Goal: Entertainment & Leisure: Consume media (video, audio)

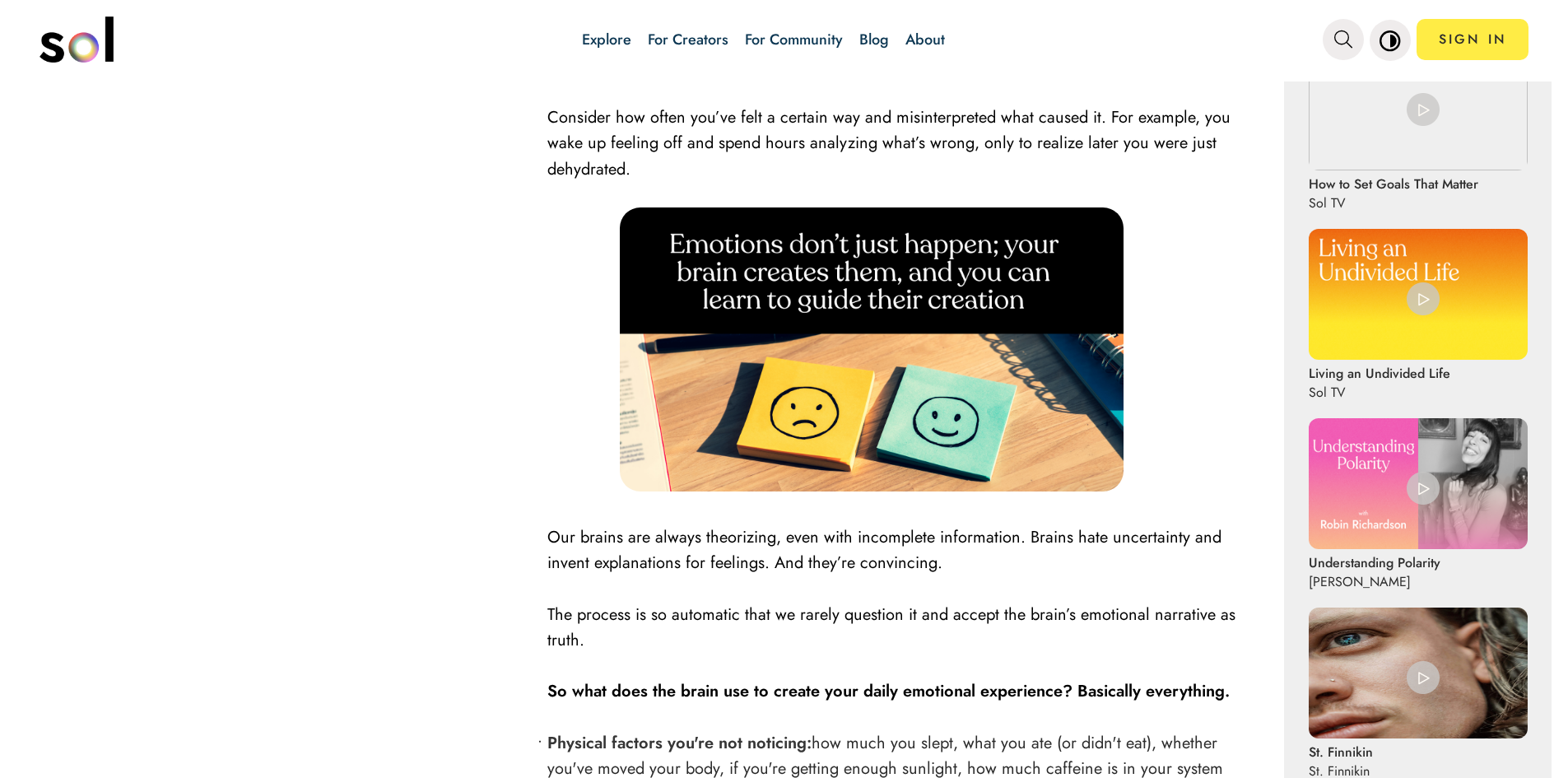
scroll to position [1318, 0]
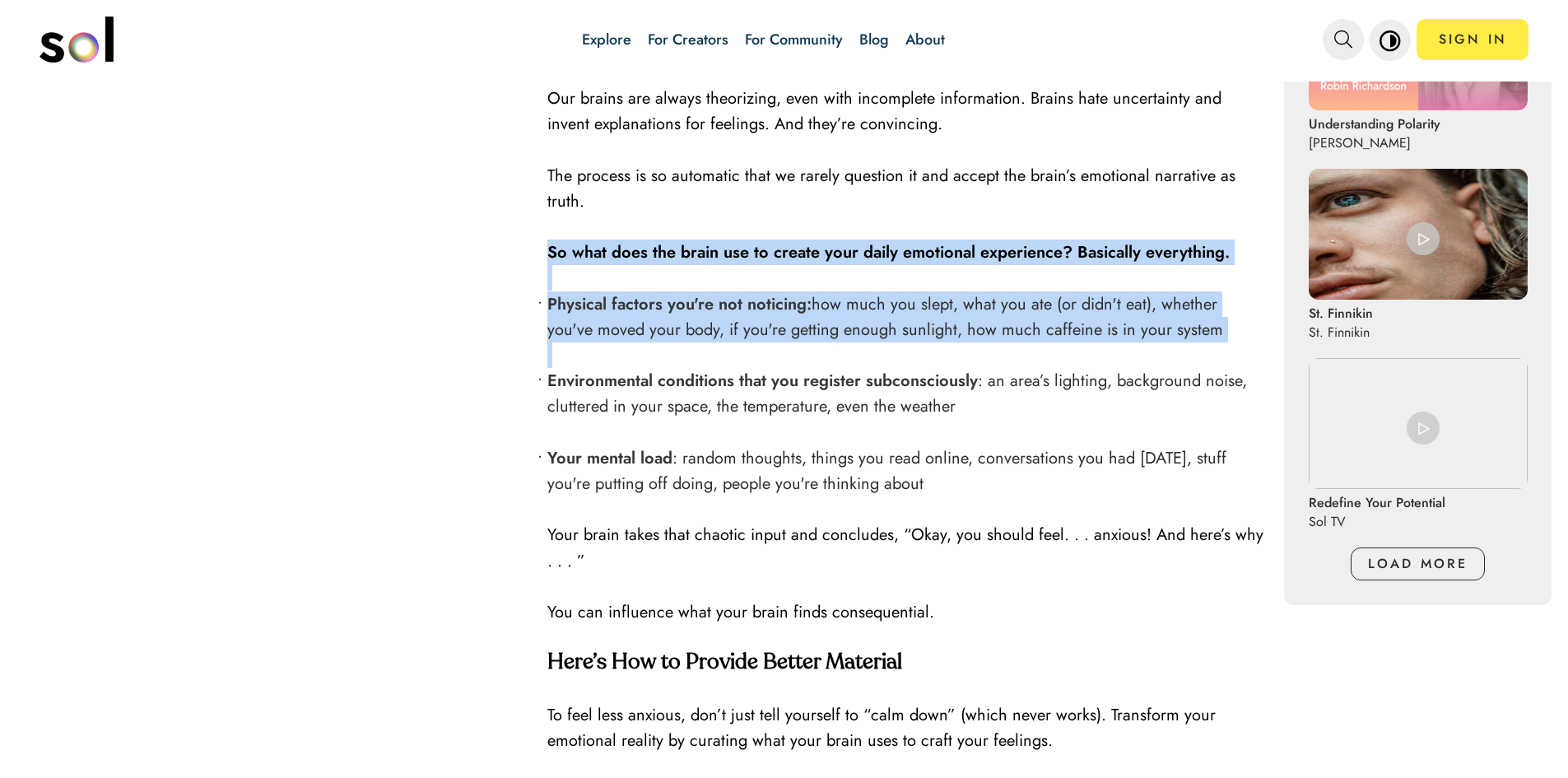
drag, startPoint x: 541, startPoint y: 248, endPoint x: 1208, endPoint y: 337, distance: 672.9
click at [1208, 338] on div "The Truth About Feelings We often think of emotions as things that happen to us…" at bounding box center [907, 441] width 721 height 2218
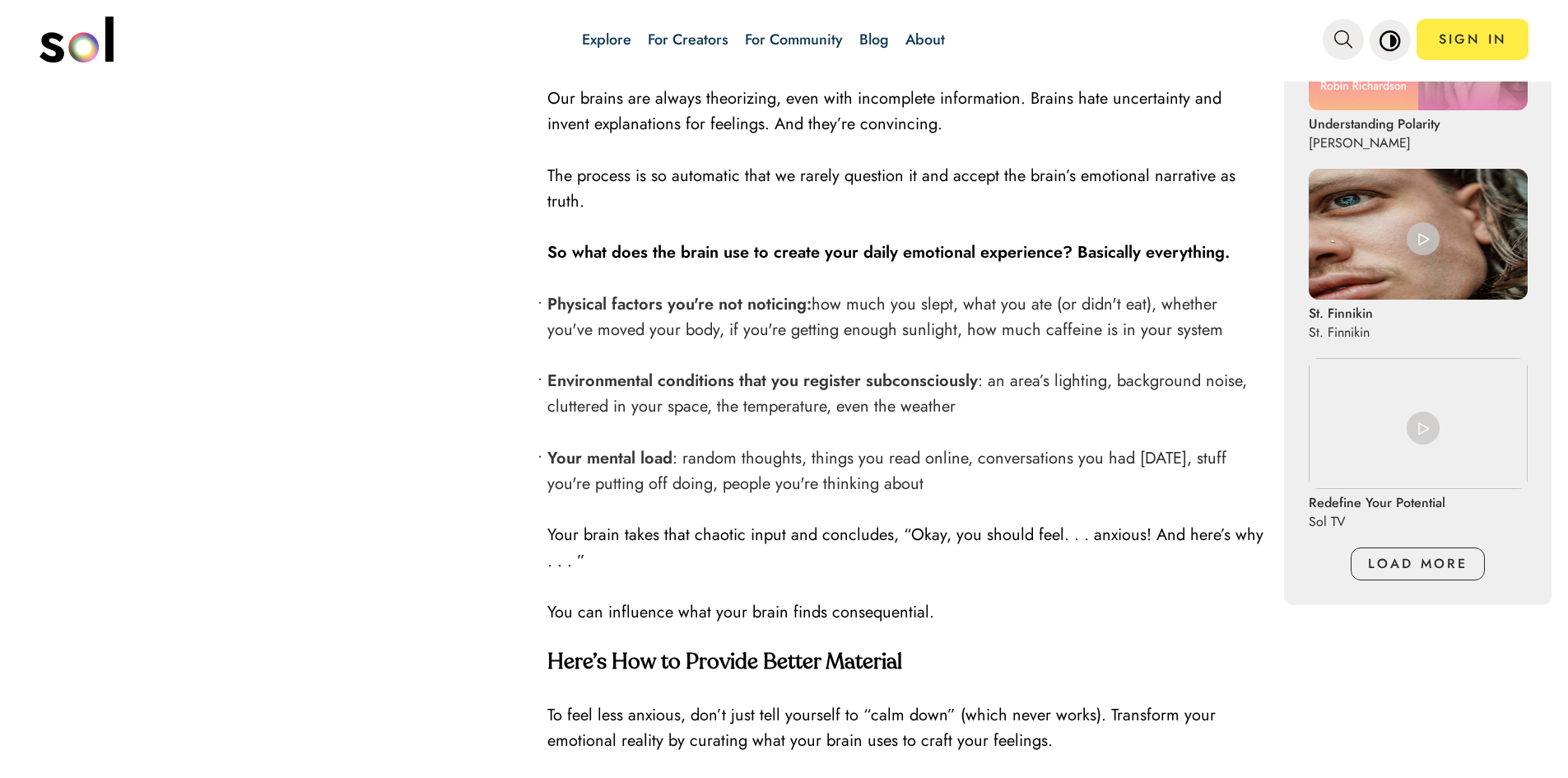
click at [795, 343] on p at bounding box center [907, 355] width 721 height 26
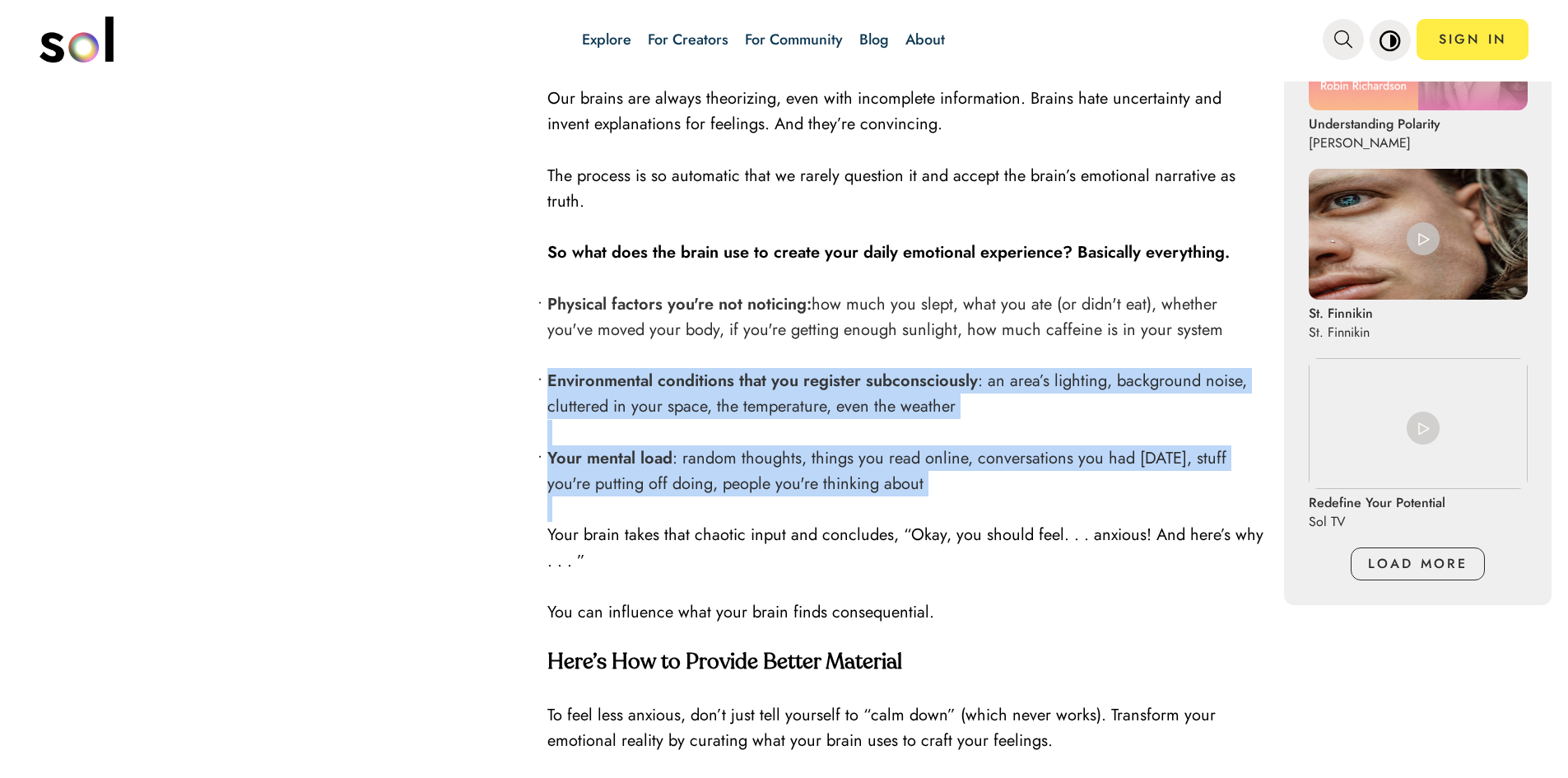
drag, startPoint x: 541, startPoint y: 379, endPoint x: 958, endPoint y: 495, distance: 432.8
click at [958, 495] on div "Table of Contents The Truth About Feelings Here’s How to Provide Better Materia…" at bounding box center [784, 441] width 1535 height 2251
click at [962, 497] on p at bounding box center [907, 509] width 721 height 26
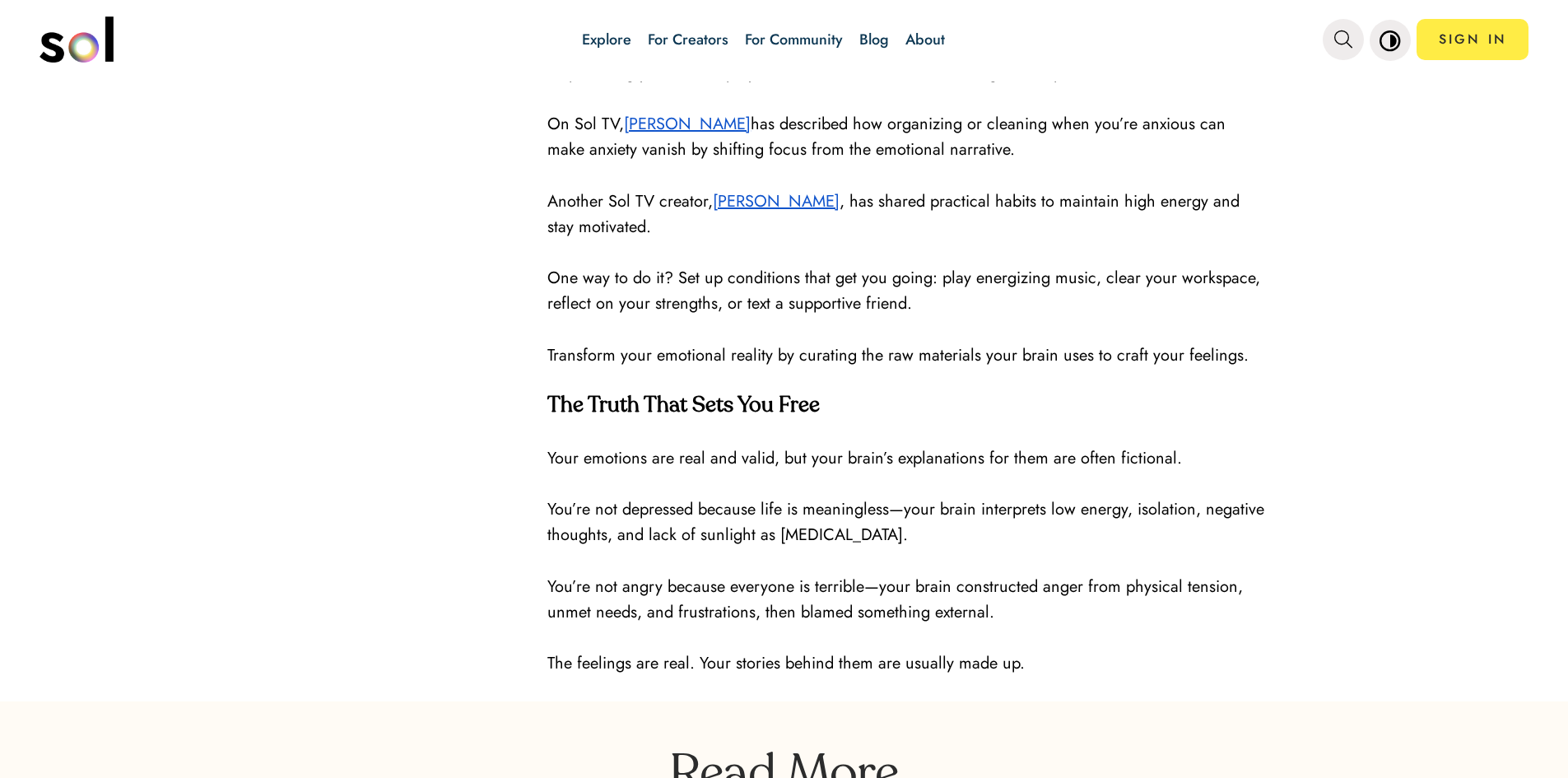
scroll to position [2086, 0]
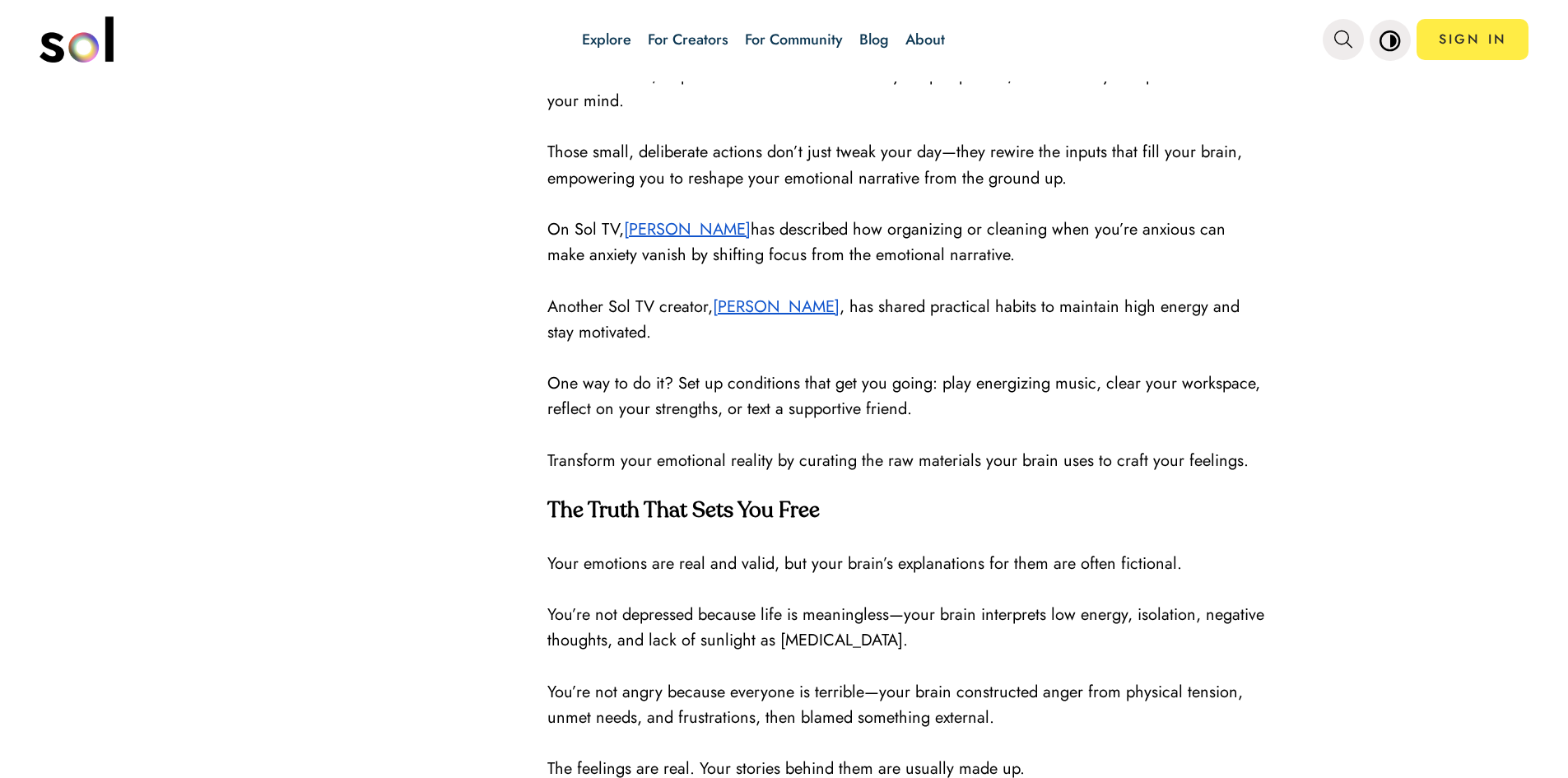
drag, startPoint x: 725, startPoint y: 257, endPoint x: 1119, endPoint y: 261, distance: 394.0
click at [1109, 259] on p "On Sol TV, [PERSON_NAME] has described how organizing or cleaning when you’re a…" at bounding box center [907, 243] width 721 height 51
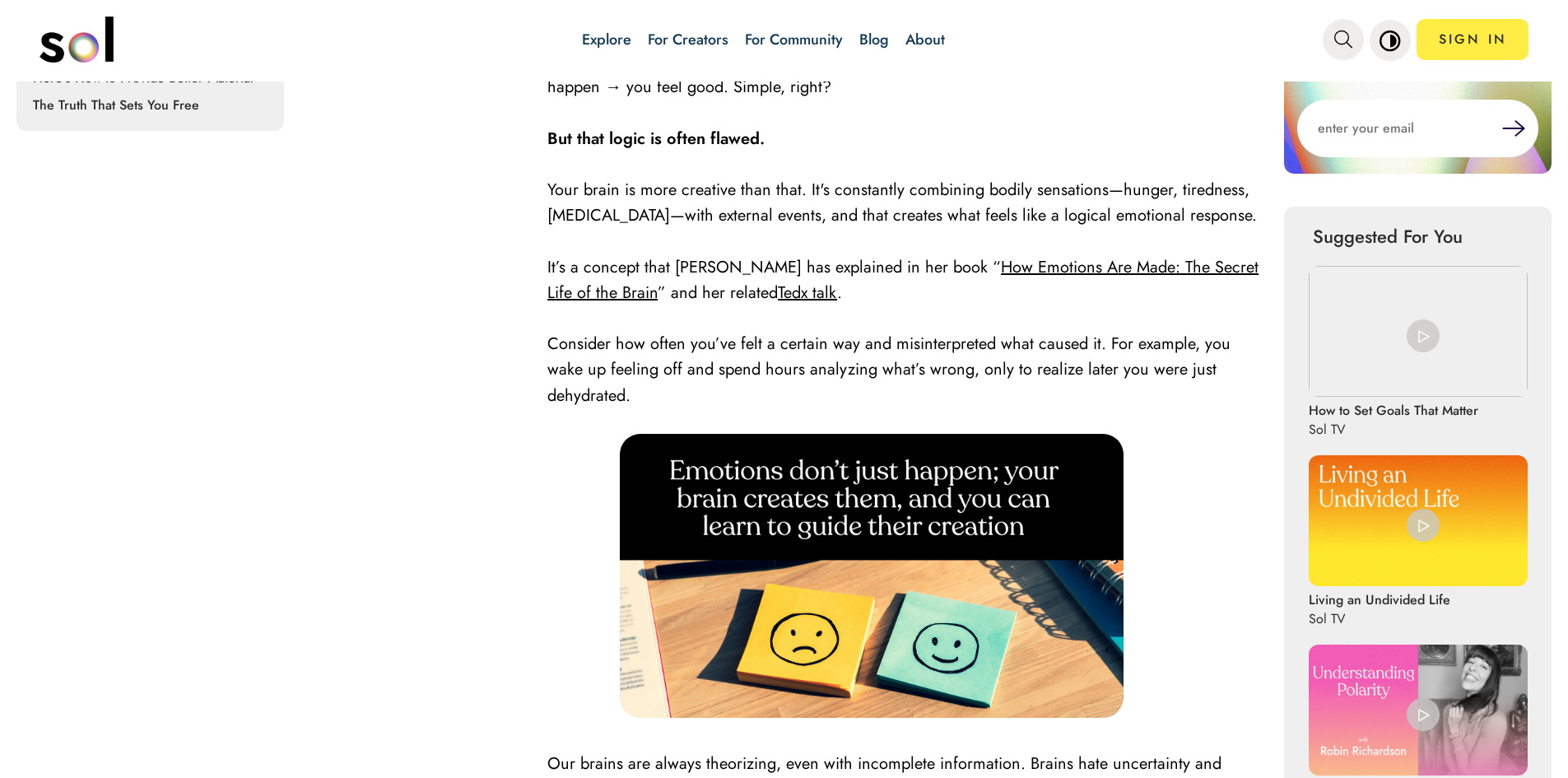
scroll to position [439, 0]
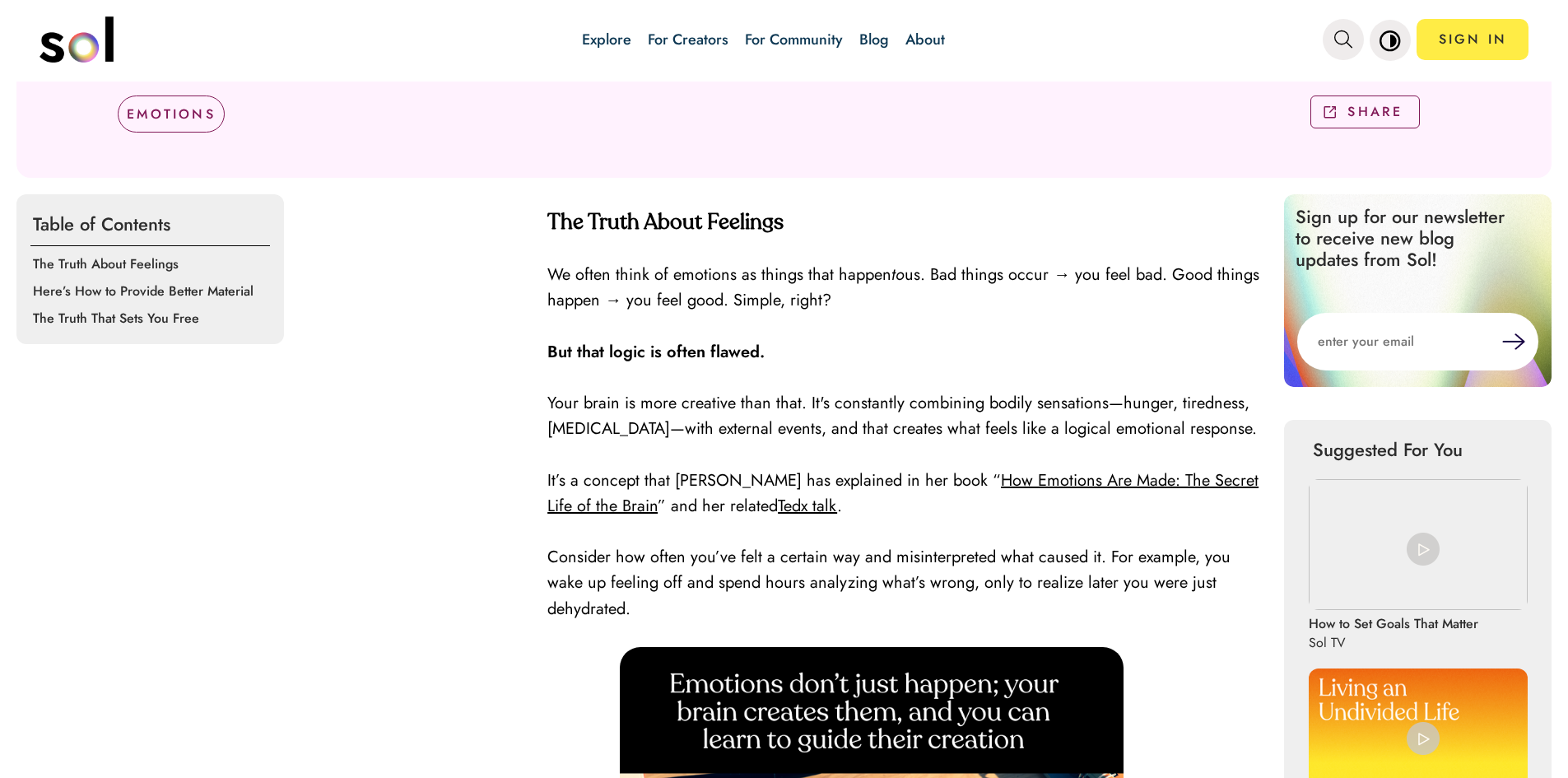
click at [613, 35] on link "Explore" at bounding box center [607, 40] width 49 height 21
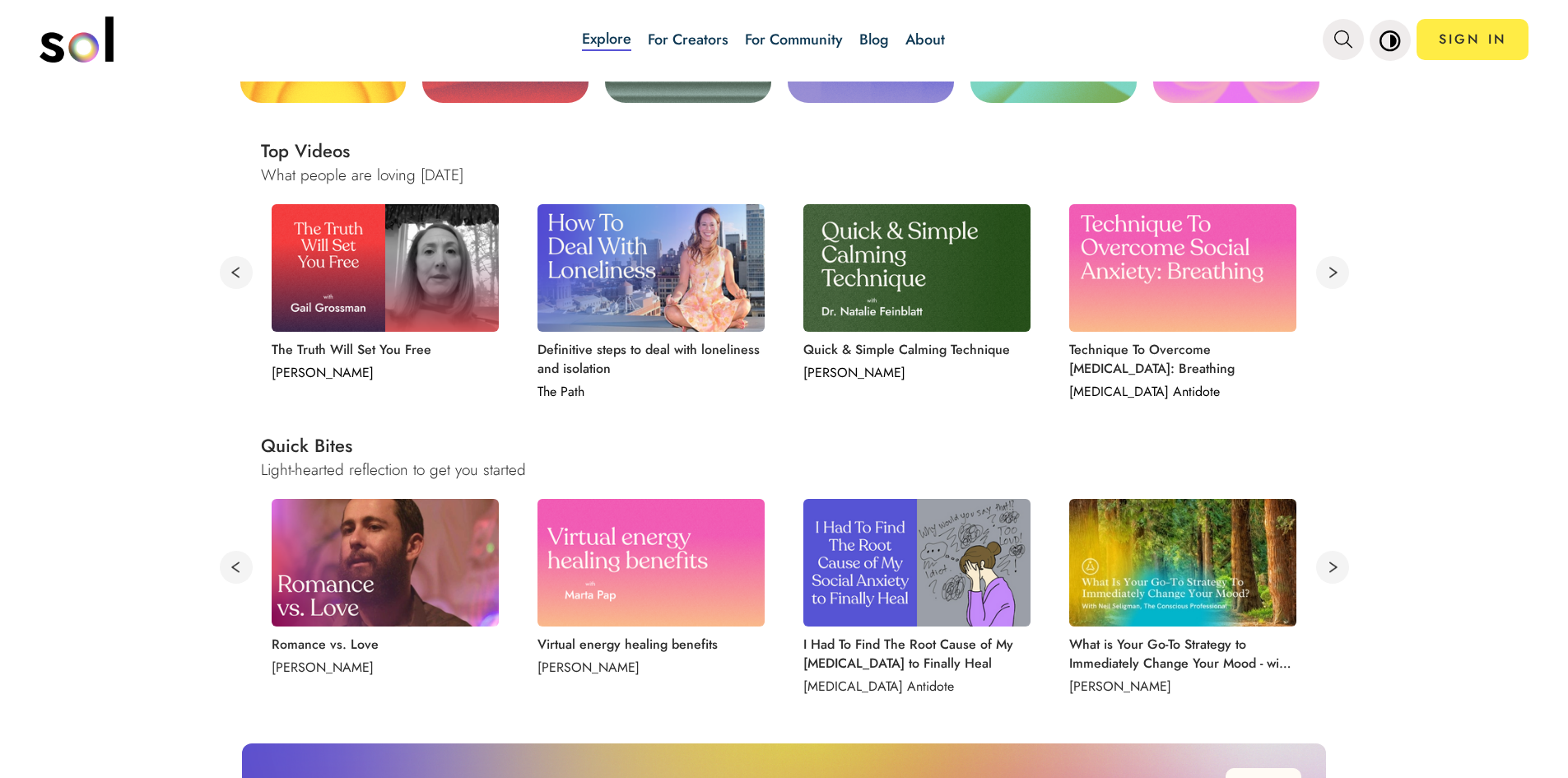
scroll to position [550, 0]
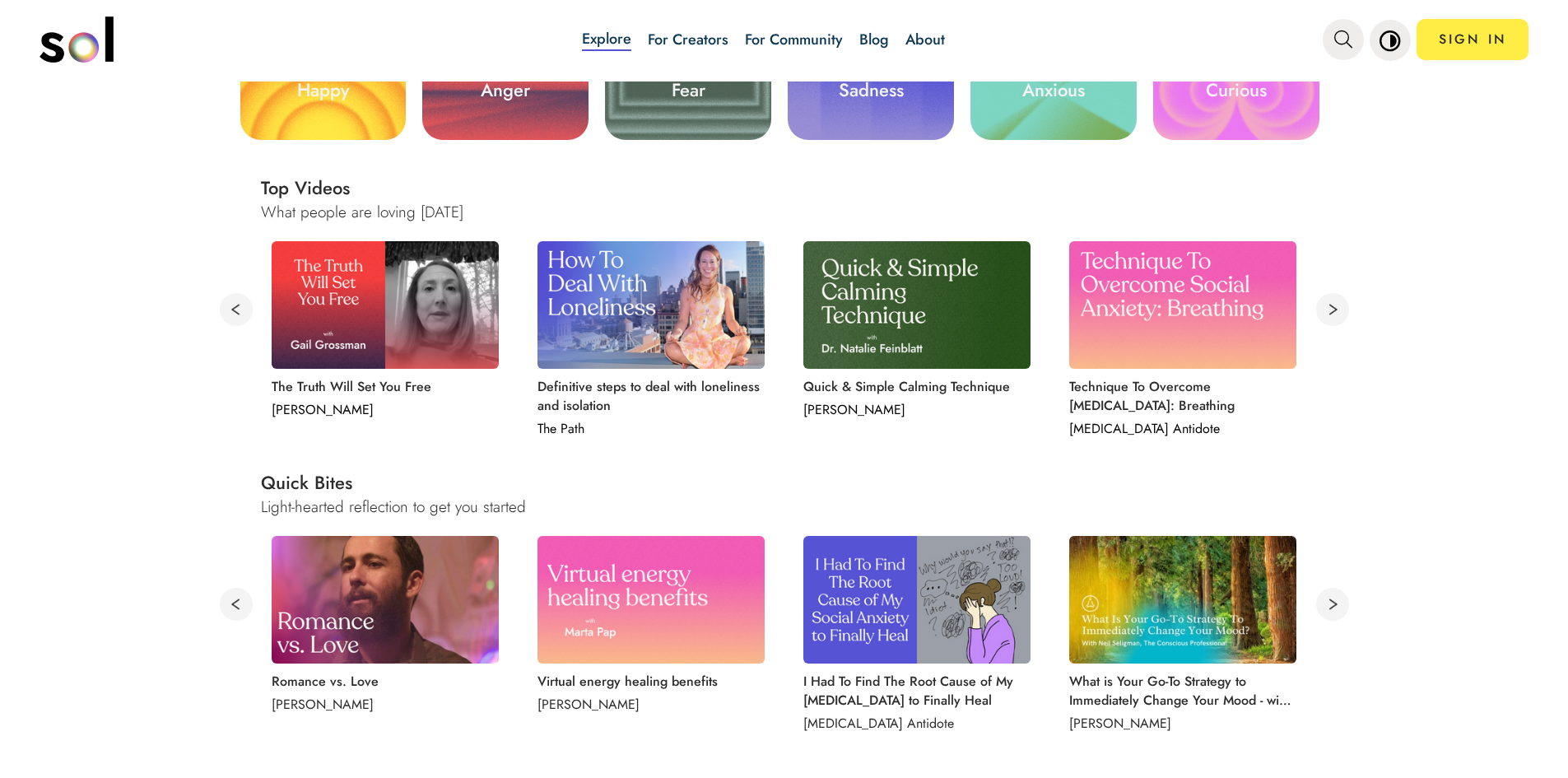
click at [928, 367] on img at bounding box center [917, 305] width 228 height 128
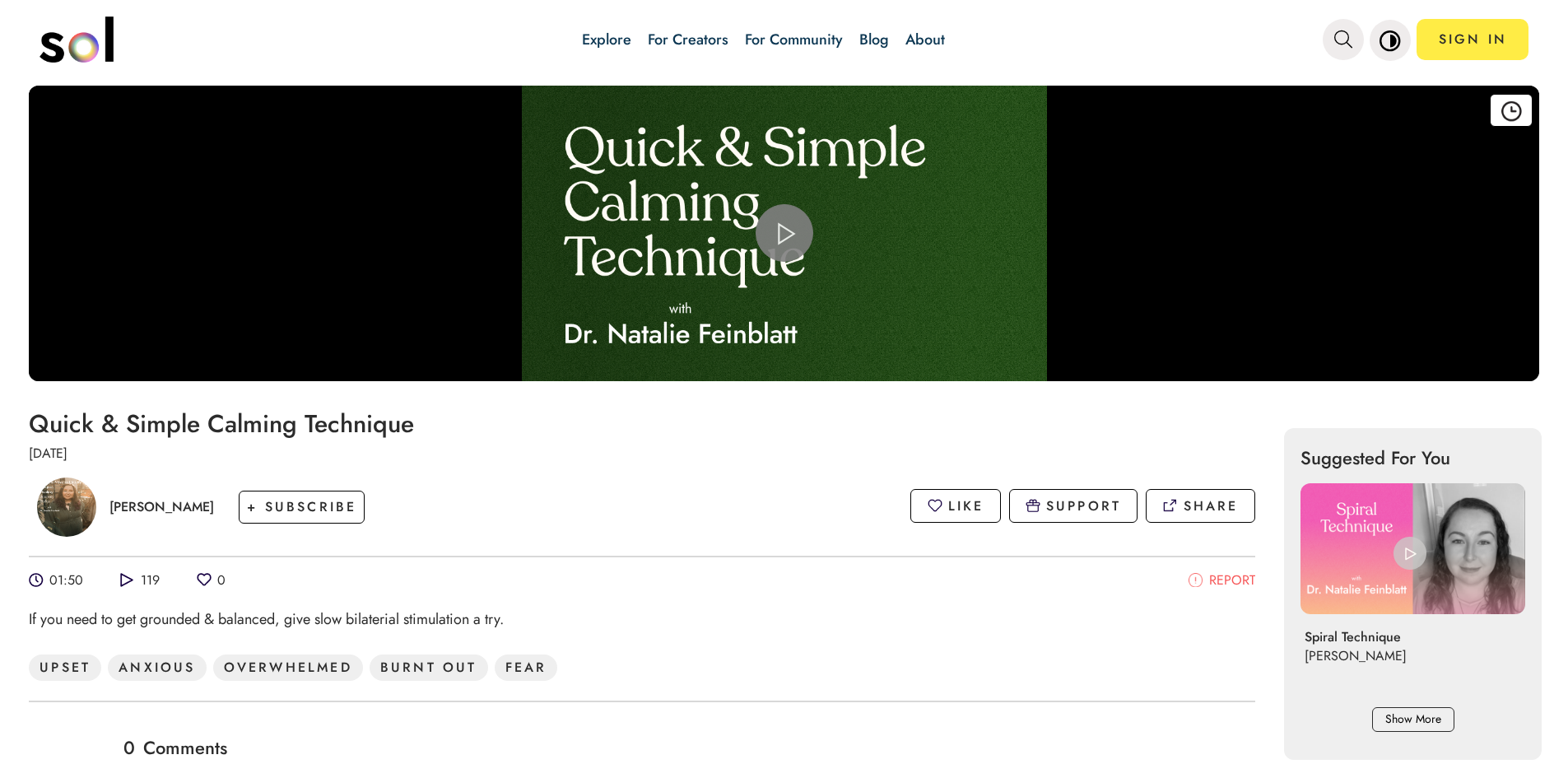
click at [719, 203] on div "Video Player" at bounding box center [784, 233] width 1511 height 295
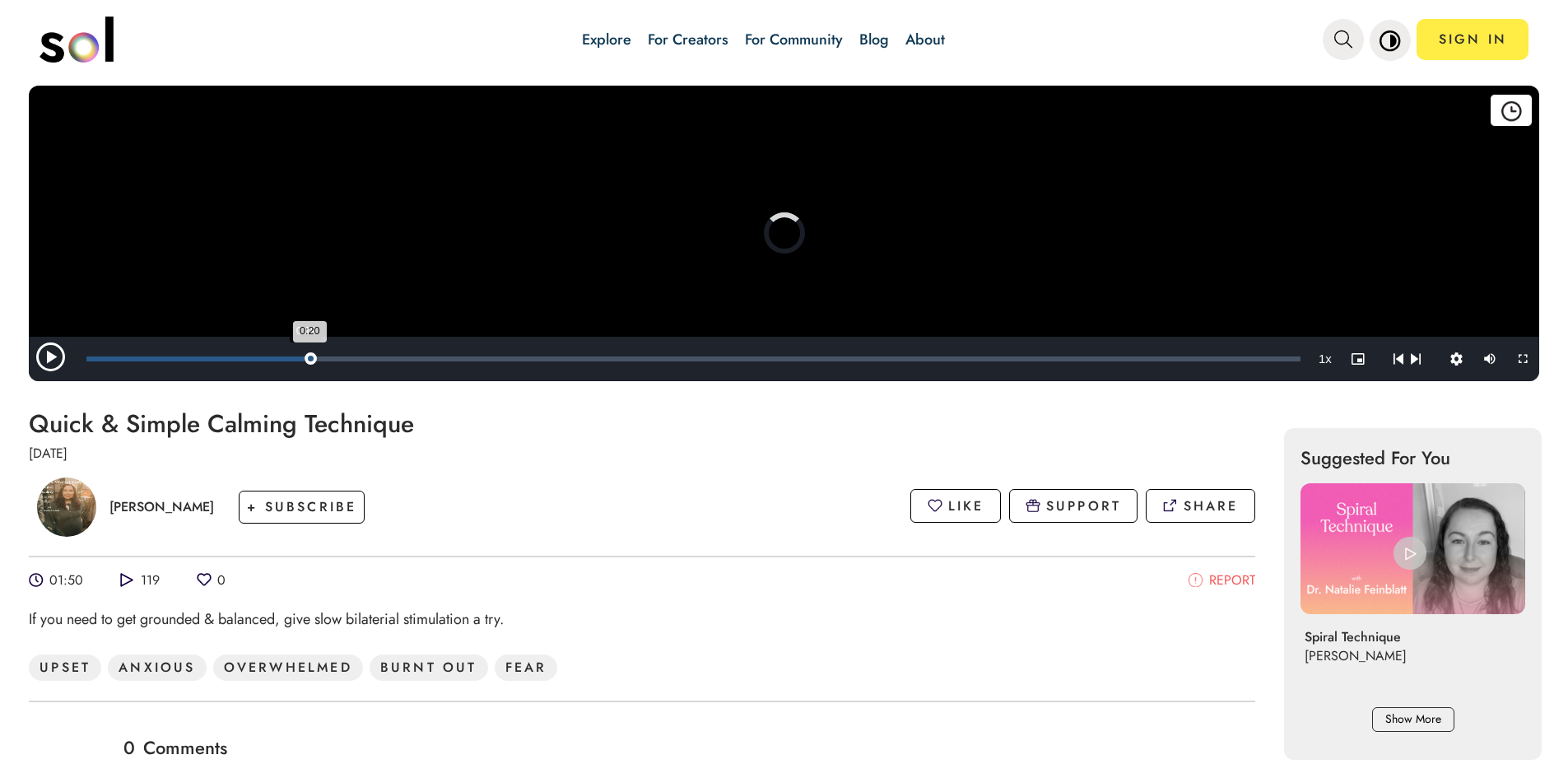
click at [304, 347] on div "Loaded : 10.92% 0:19 0:20" at bounding box center [694, 359] width 1231 height 44
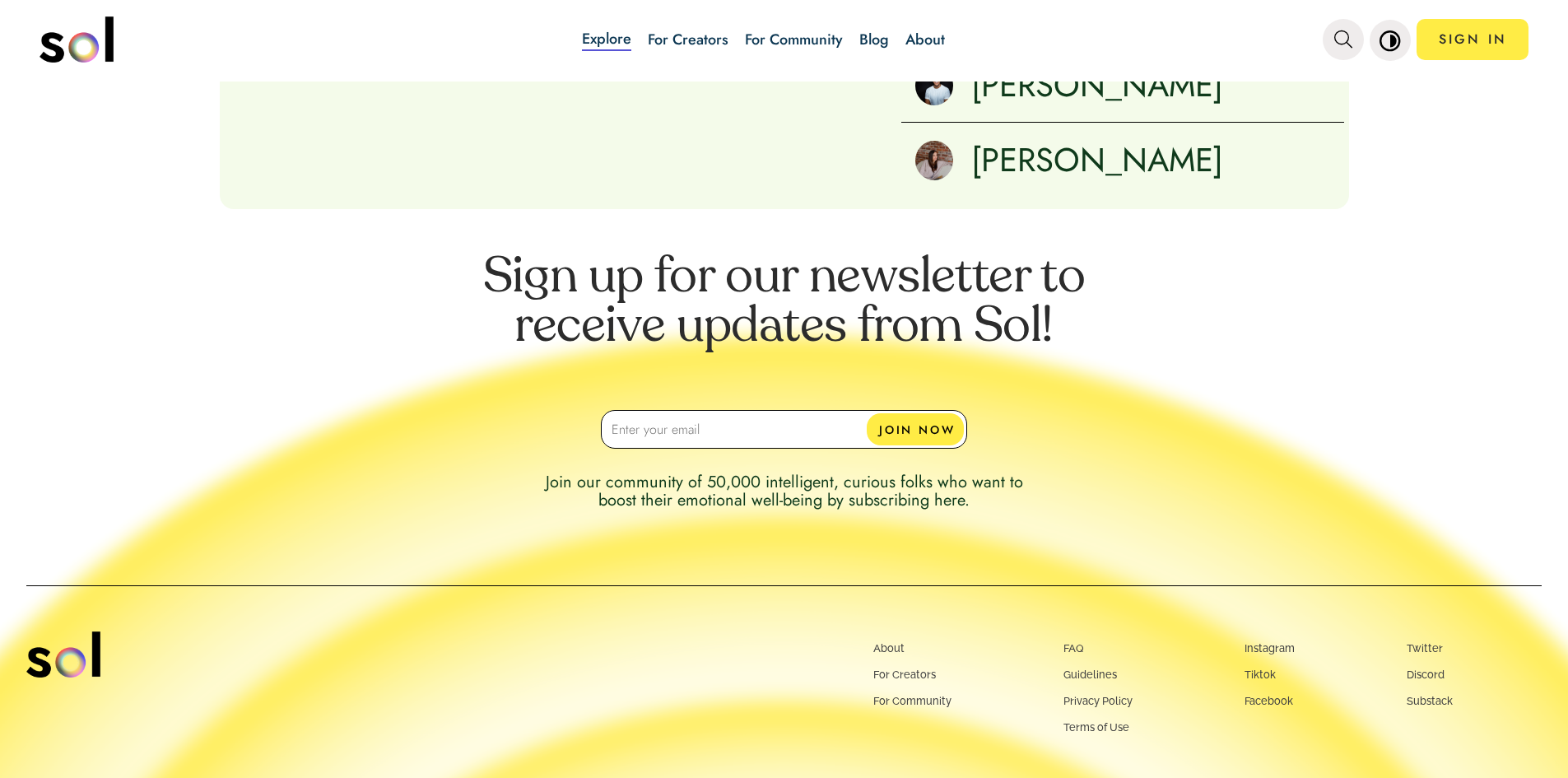
scroll to position [2437, 0]
